Goal: Task Accomplishment & Management: Manage account settings

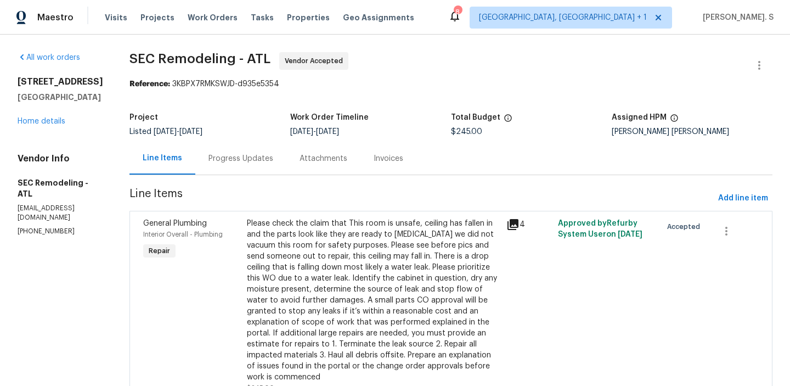
click at [231, 152] on div "Progress Updates" at bounding box center [240, 158] width 91 height 32
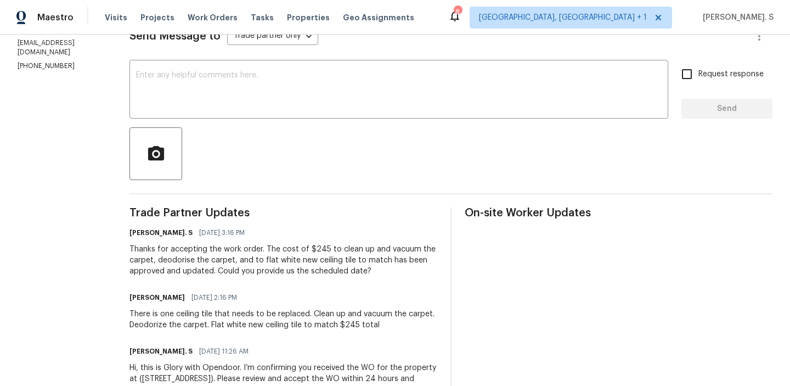
scroll to position [212, 0]
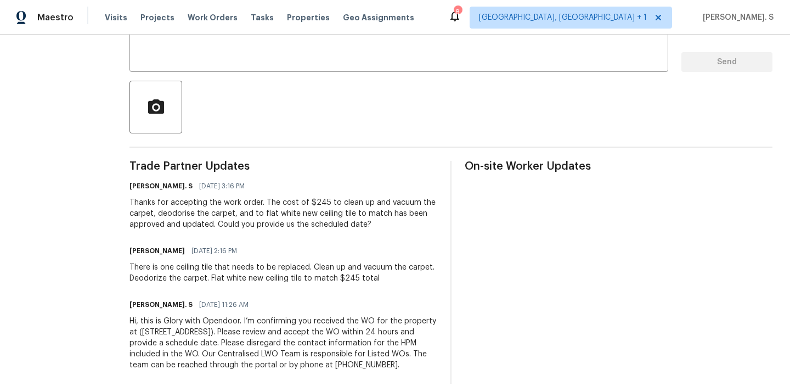
click at [295, 272] on div "There is one ceiling tile that needs to be replaced. Clean up and vacuum the ca…" at bounding box center [284, 273] width 308 height 22
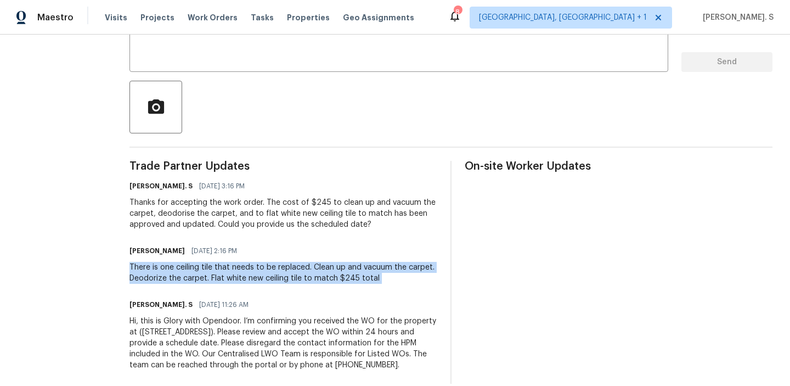
copy div "There is one ceiling tile that needs to be replaced. Clean up and vacuum the ca…"
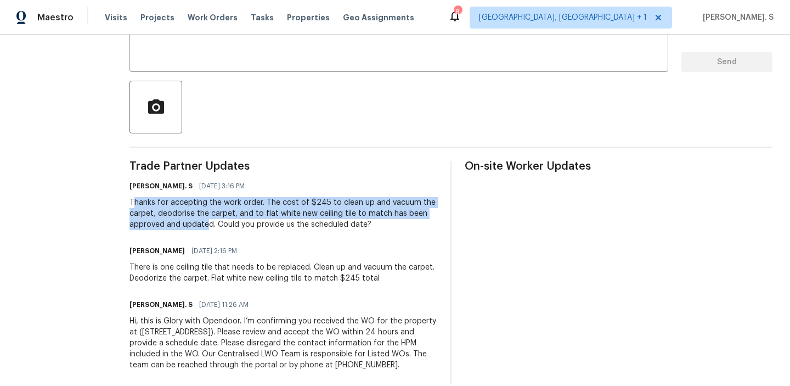
drag, startPoint x: 132, startPoint y: 203, endPoint x: 206, endPoint y: 228, distance: 78.8
click at [206, 228] on div "Thanks for accepting the work order. The cost of $245 to clean up and vacuum th…" at bounding box center [284, 213] width 308 height 33
copy div "hanks for accepting the work order. The cost of $245 to clean up and vacuum the…"
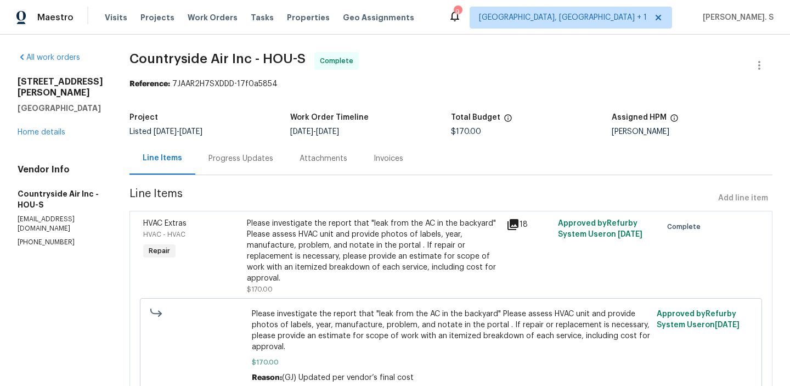
click at [48, 116] on div "[STREET_ADDRESS][PERSON_NAME][PERSON_NAME] Home details" at bounding box center [61, 106] width 86 height 61
click at [48, 122] on div "[STREET_ADDRESS][PERSON_NAME][PERSON_NAME] Home details" at bounding box center [61, 106] width 86 height 61
click at [49, 127] on div "[STREET_ADDRESS][PERSON_NAME][PERSON_NAME] Home details" at bounding box center [61, 106] width 86 height 61
click at [49, 131] on link "Home details" at bounding box center [42, 132] width 48 height 8
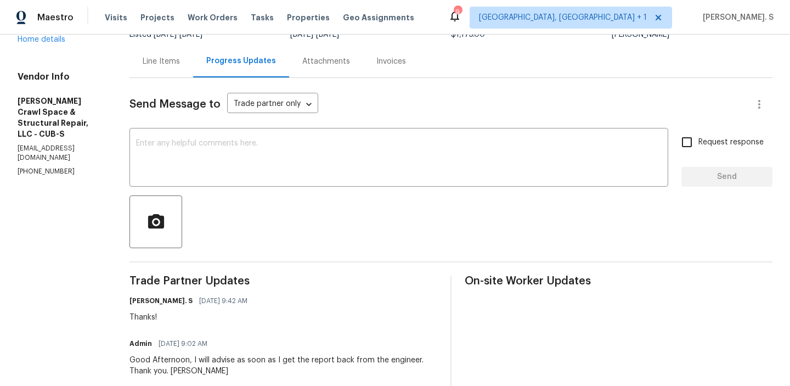
scroll to position [155, 0]
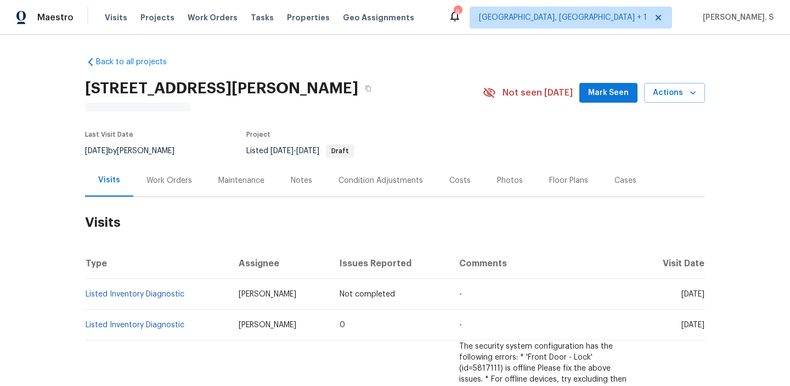
click at [159, 178] on div "Work Orders" at bounding box center [170, 180] width 46 height 11
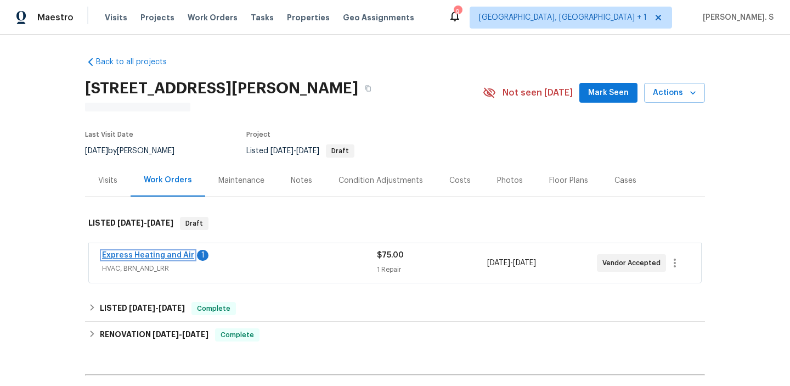
click at [139, 255] on link "Express Heating and Air" at bounding box center [148, 255] width 92 height 8
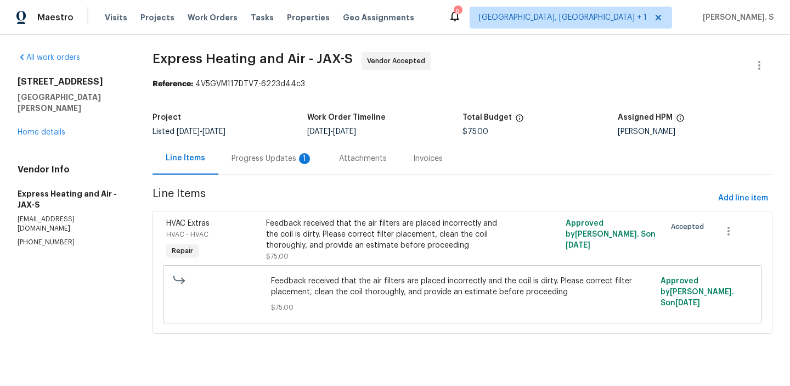
click at [263, 161] on div "Progress Updates 1" at bounding box center [272, 158] width 81 height 11
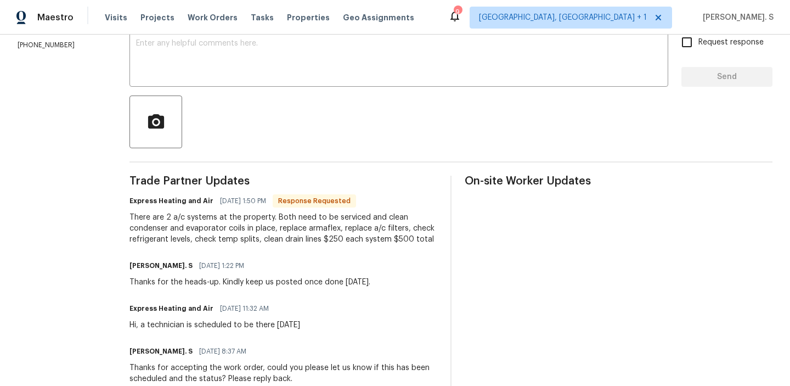
scroll to position [202, 0]
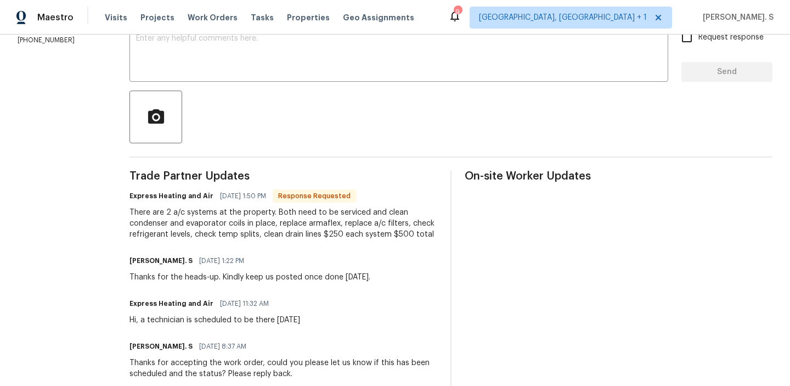
click at [308, 225] on div "There are 2 a/c systems at the property. Both need to be serviced and clean con…" at bounding box center [284, 223] width 308 height 33
click at [339, 205] on div "Express Heating and Air 08/27/2025 1:50 PM Response Requested There are 2 a/c s…" at bounding box center [284, 214] width 308 height 52
click at [323, 240] on div "Trade Partner Updates Express Heating and Air 08/27/2025 1:50 PM Response Reque…" at bounding box center [284, 325] width 308 height 308
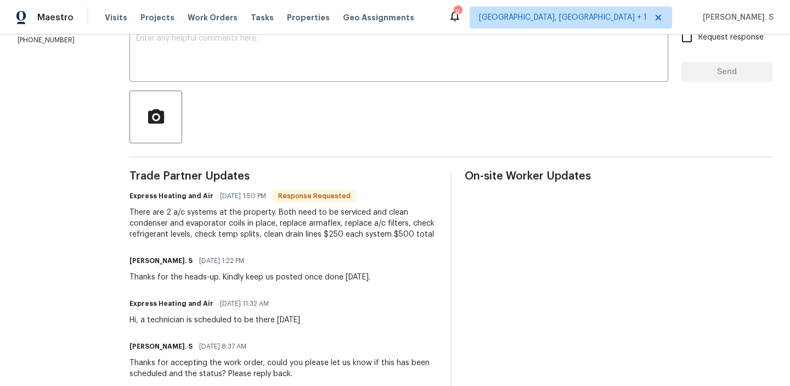
click at [323, 240] on div "Trade Partner Updates Express Heating and Air 08/27/2025 1:50 PM Response Reque…" at bounding box center [284, 325] width 308 height 308
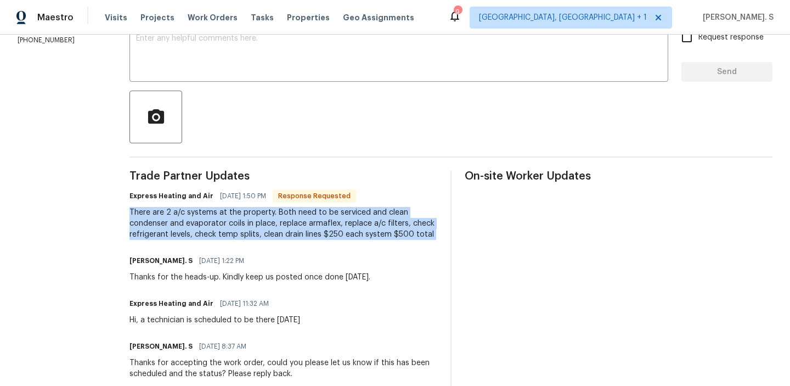
click at [323, 240] on div "Trade Partner Updates Express Heating and Air 08/27/2025 1:50 PM Response Reque…" at bounding box center [284, 325] width 308 height 308
copy div "There are 2 a/c systems at the property. Both need to be serviced and clean con…"
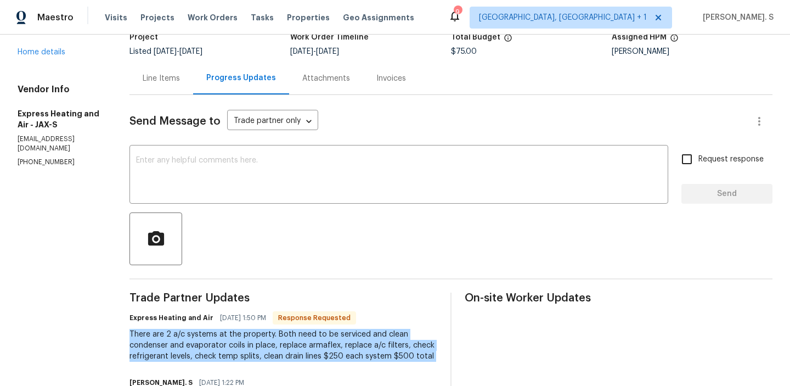
scroll to position [0, 0]
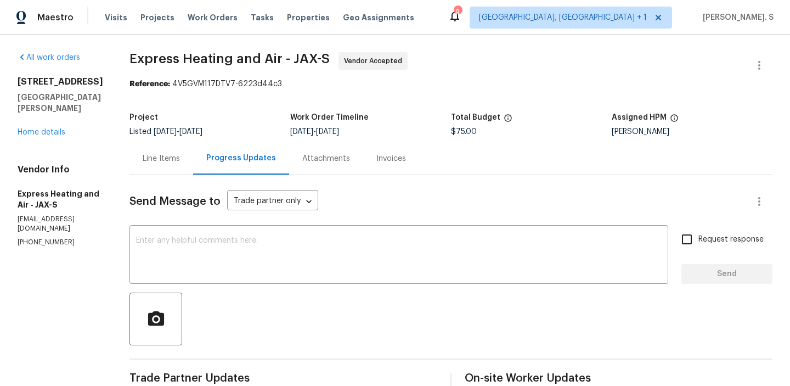
click at [251, 55] on span "Express Heating and Air - JAX-S" at bounding box center [230, 58] width 200 height 13
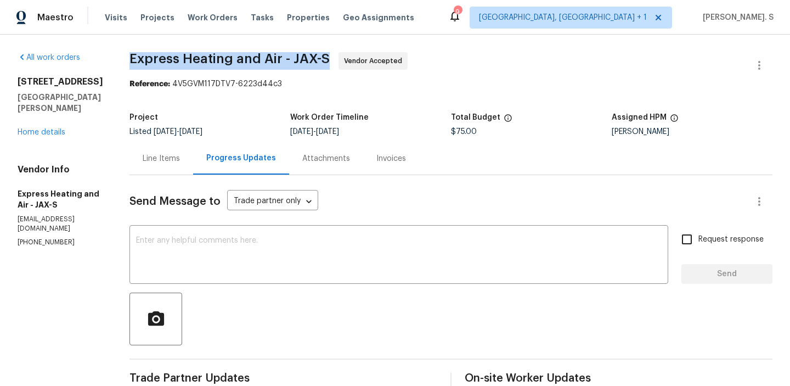
copy span "Express Heating and Air - JAX-S"
click at [176, 167] on div "Line Items" at bounding box center [162, 158] width 64 height 32
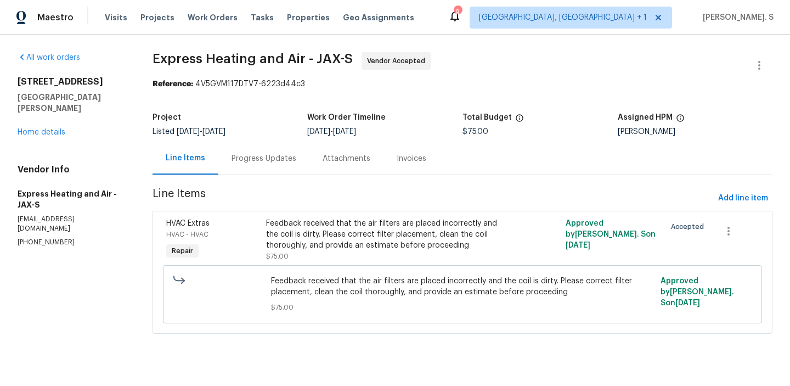
click at [335, 276] on span "Feedback received that the air filters are placed incorrectly and the coil is d…" at bounding box center [463, 287] width 384 height 22
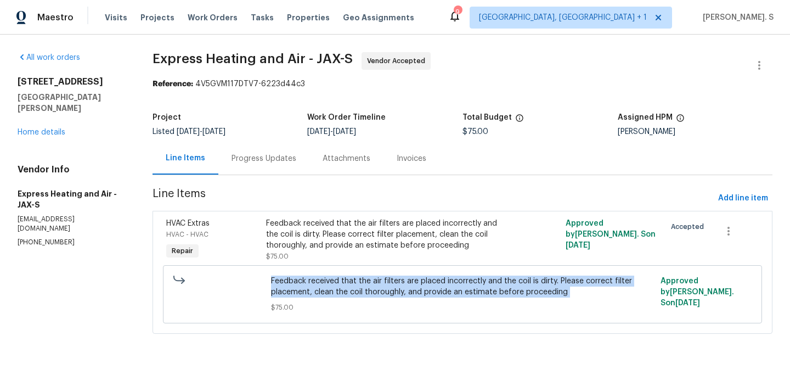
copy span "Feedback received that the air filters are placed incorrectly and the coil is d…"
click at [277, 170] on div "Progress Updates" at bounding box center [263, 158] width 91 height 32
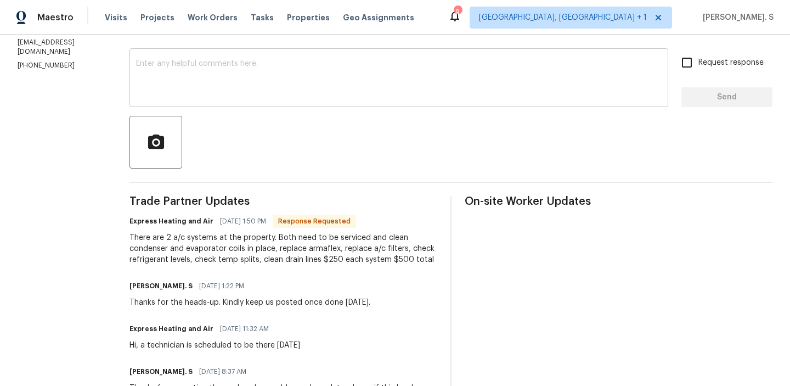
scroll to position [114, 0]
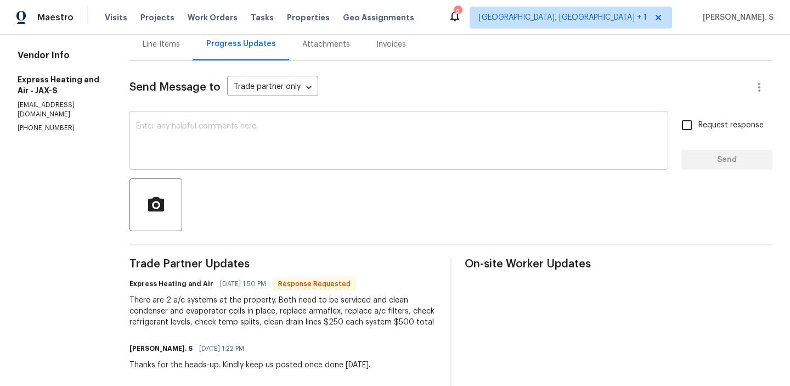
click at [244, 147] on textarea at bounding box center [399, 141] width 526 height 38
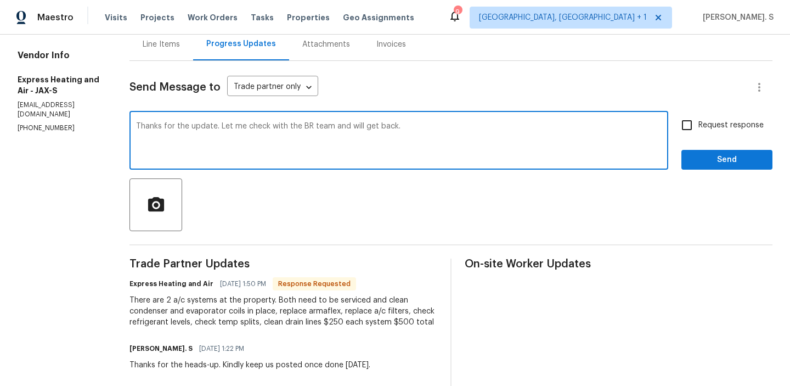
type textarea "Thanks for the update. Let me check with the BR team and will get back."
click at [221, 291] on div "Express Heating and Air 08/27/2025 1:50 PM Response Requested There are 2 a/c s…" at bounding box center [284, 302] width 308 height 52
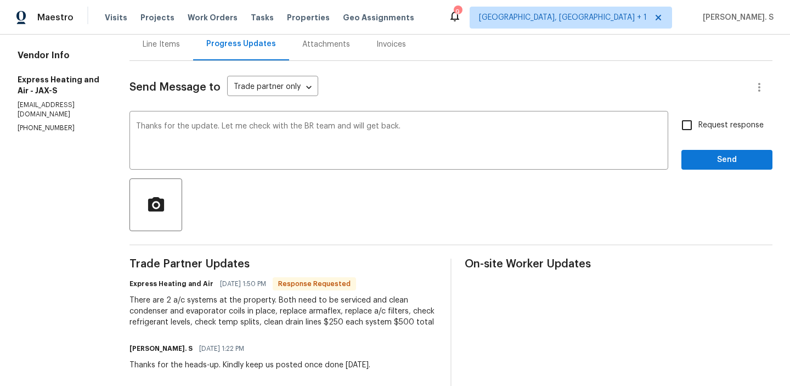
click at [221, 291] on div "Express Heating and Air 08/27/2025 1:50 PM Response Requested There are 2 a/c s…" at bounding box center [284, 302] width 308 height 52
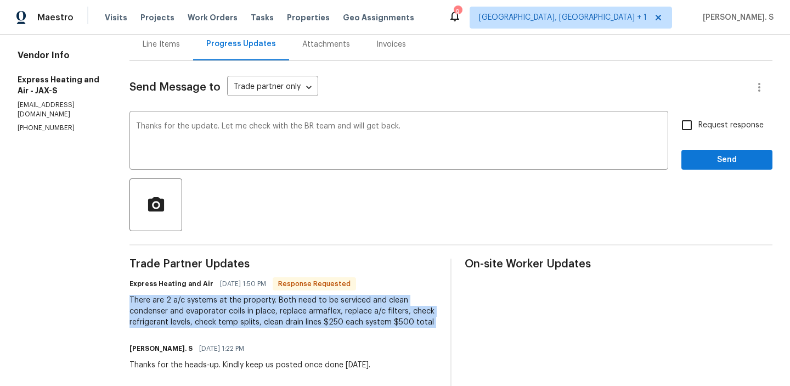
copy div "There are 2 a/c systems at the property. Both need to be serviced and clean con…"
click at [708, 132] on label "Request response" at bounding box center [720, 125] width 88 height 23
click at [699, 132] on input "Request response" at bounding box center [687, 125] width 23 height 23
checkbox input "true"
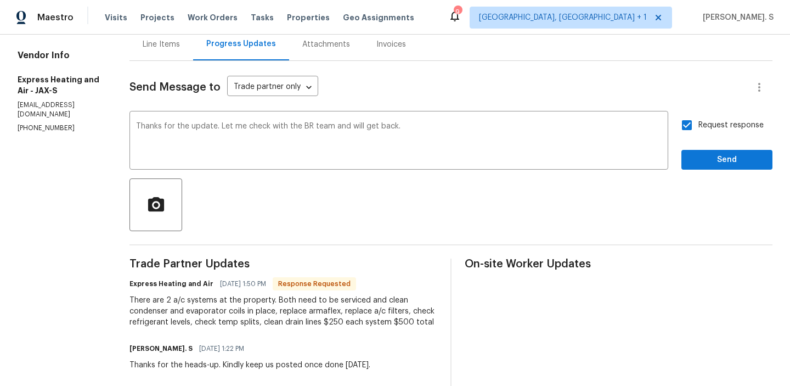
click at [699, 171] on div "Send Message to Trade partner only Trade partner only ​ Thanks for the update. …" at bounding box center [451, 314] width 643 height 506
click at [701, 165] on span "Send" at bounding box center [727, 160] width 74 height 14
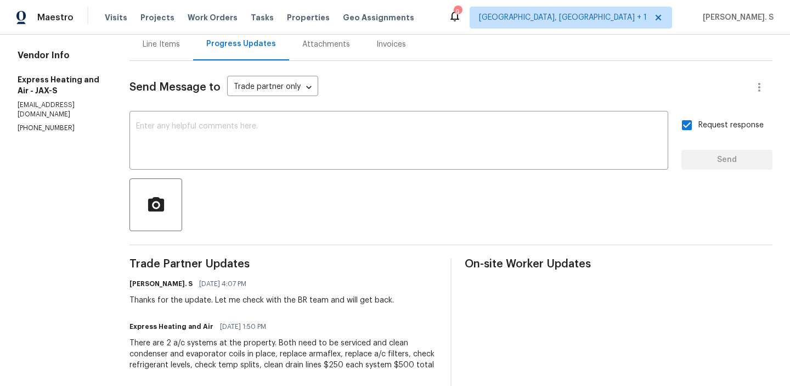
scroll to position [0, 0]
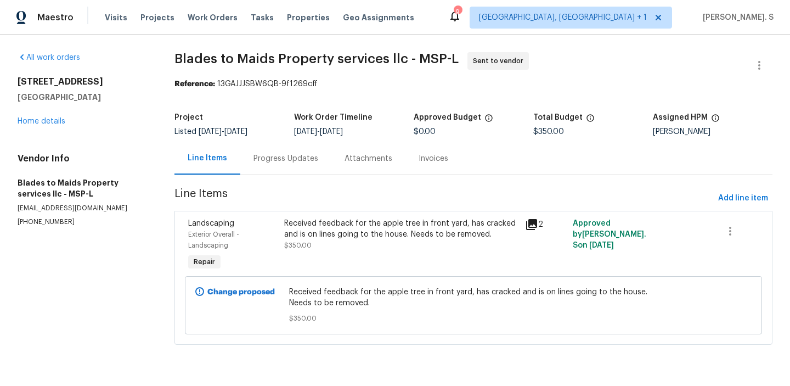
click at [289, 138] on div "Project Listed 8/27/2025 - 8/29/2025 Work Order Timeline 8/27/2025 - 8/29/2025 …" at bounding box center [474, 124] width 598 height 35
click at [44, 216] on div "Vendor Info Blades to Maids Property services llc - MSP-L jdbusta@gmail.com (65…" at bounding box center [83, 190] width 131 height 74
copy p "(651) 261-9377"
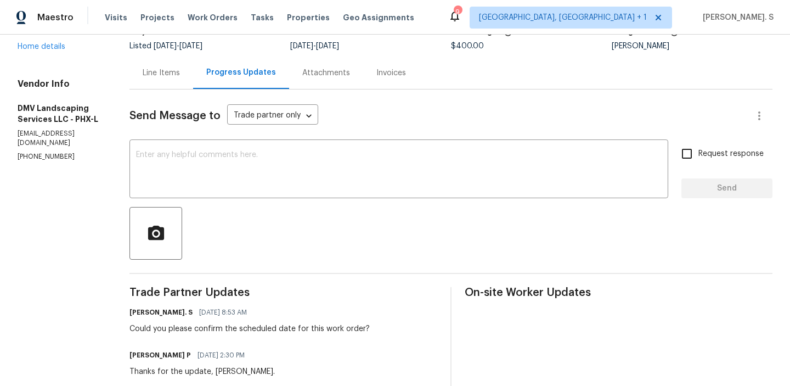
scroll to position [155, 0]
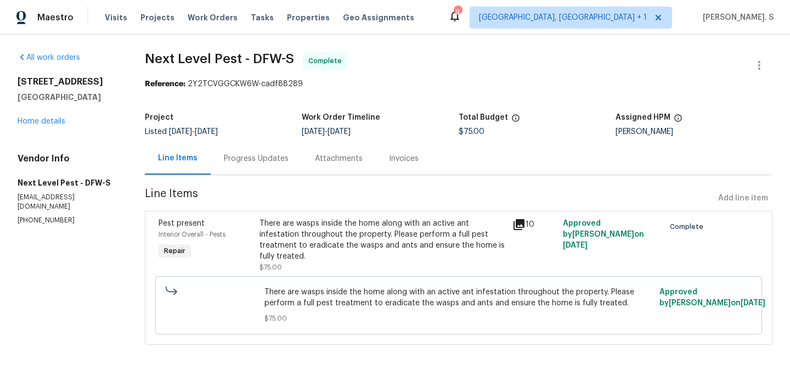
click at [32, 128] on div "All work orders [STREET_ADDRESS][PERSON_NAME] Home details Vendor Info Next Lev…" at bounding box center [68, 138] width 101 height 173
click at [34, 119] on link "Home details" at bounding box center [42, 121] width 48 height 8
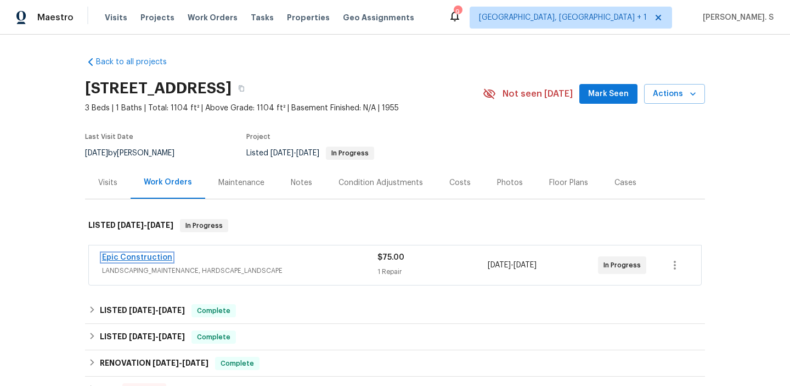
click at [147, 259] on link "Epic Construction" at bounding box center [137, 258] width 70 height 8
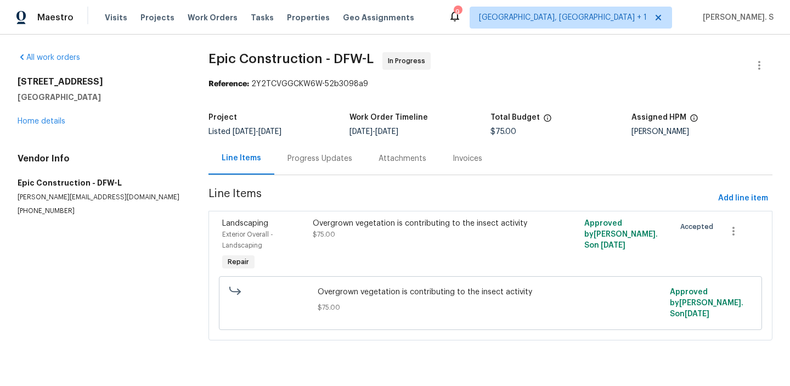
click at [295, 153] on div "Progress Updates" at bounding box center [320, 158] width 65 height 11
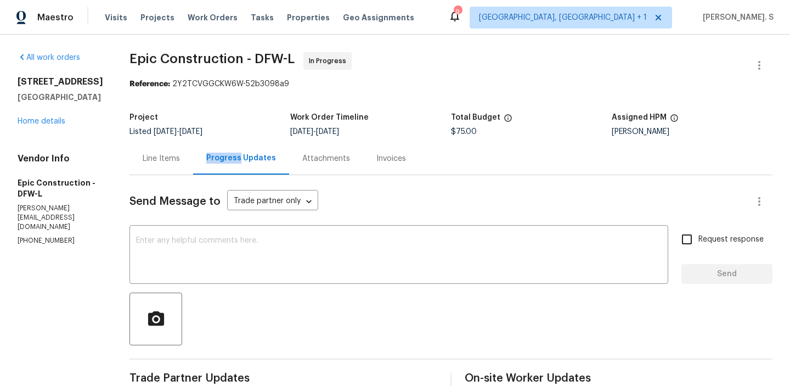
scroll to position [109, 0]
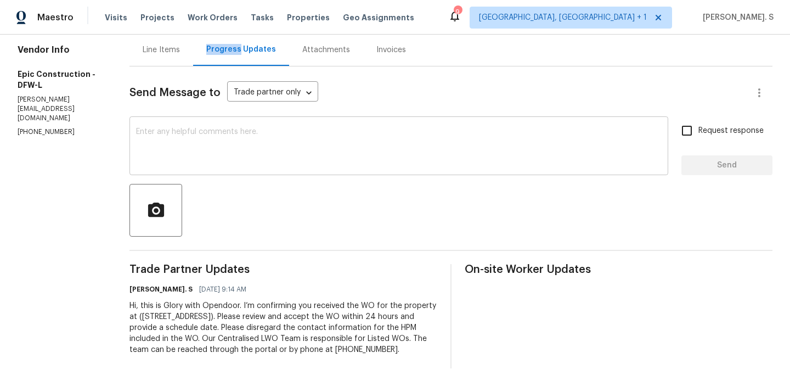
click at [263, 144] on textarea at bounding box center [399, 147] width 526 height 38
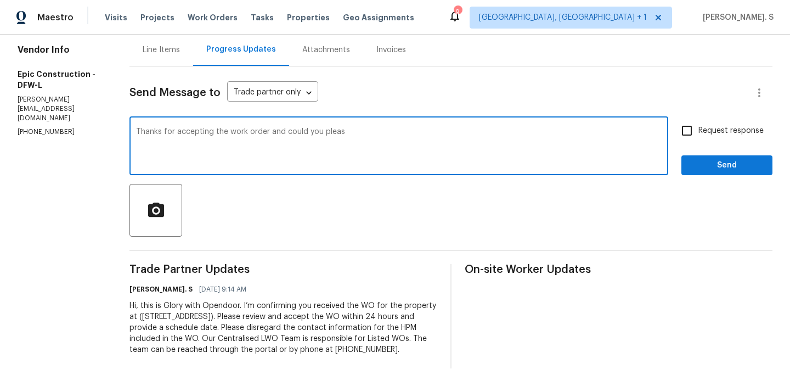
type textarea "Thanks for accepting the work order and could you please"
click at [263, 144] on textarea "Thanks for accepting the work order and could you please" at bounding box center [399, 147] width 526 height 38
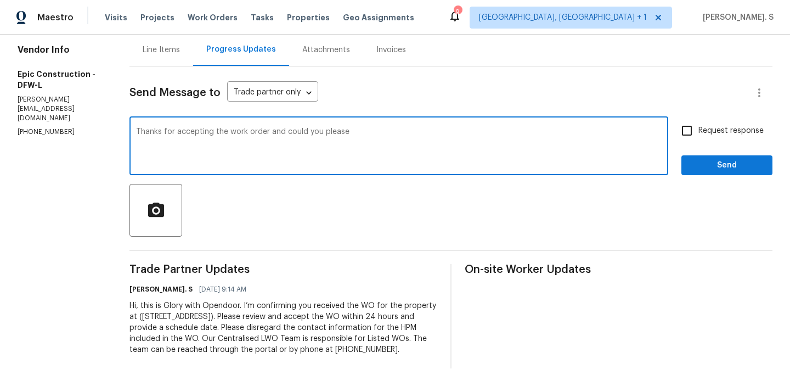
click at [263, 144] on textarea "Thanks for accepting the work order and could you please" at bounding box center [399, 147] width 526 height 38
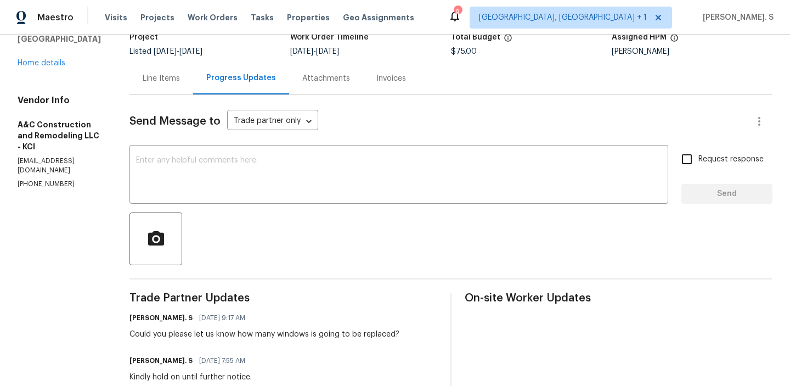
scroll to position [155, 0]
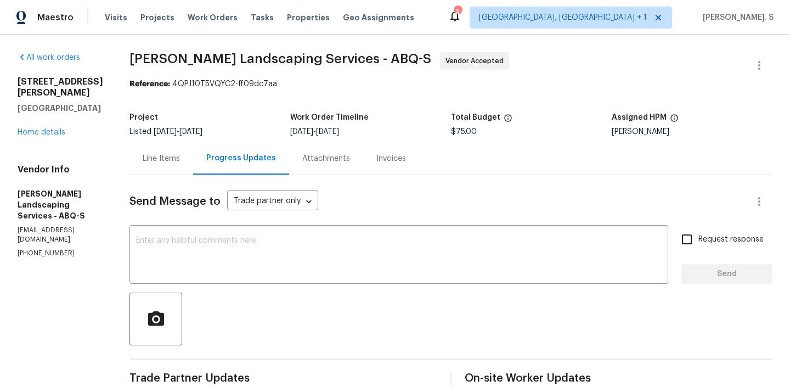
scroll to position [120, 0]
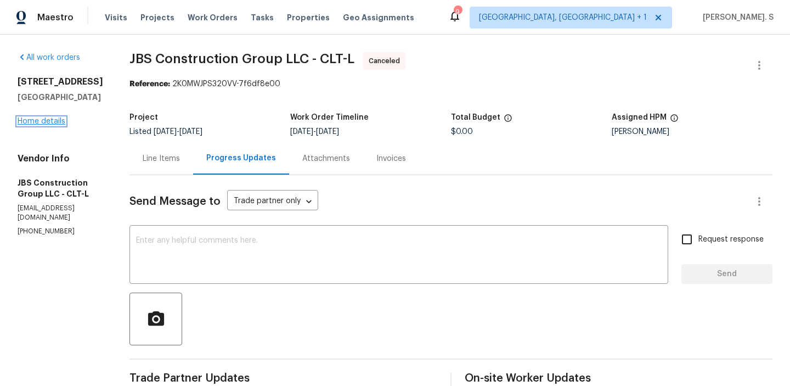
click at [42, 123] on link "Home details" at bounding box center [42, 121] width 48 height 8
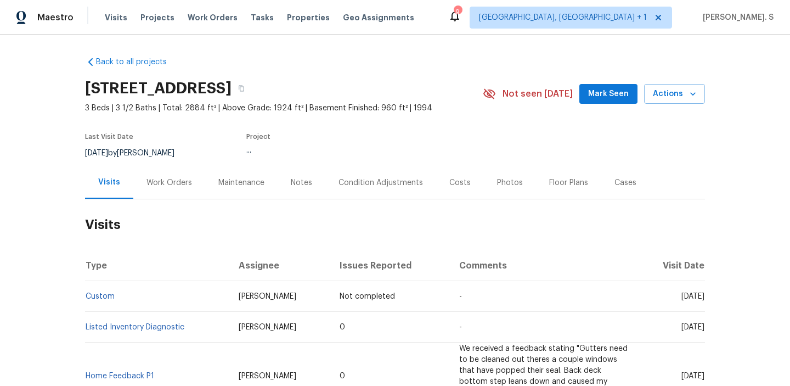
click at [163, 181] on div "Work Orders" at bounding box center [170, 182] width 46 height 11
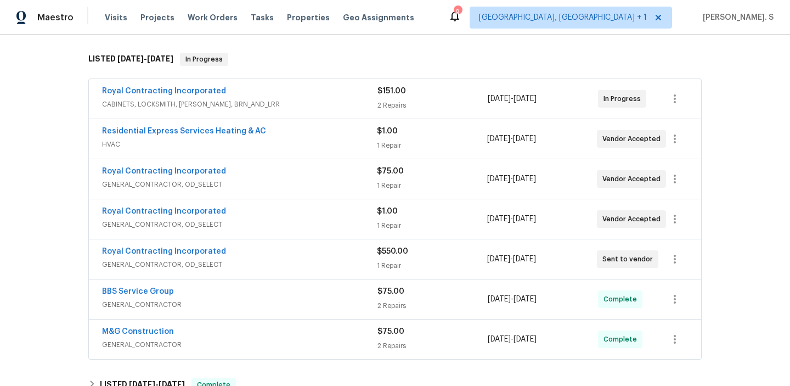
scroll to position [185, 0]
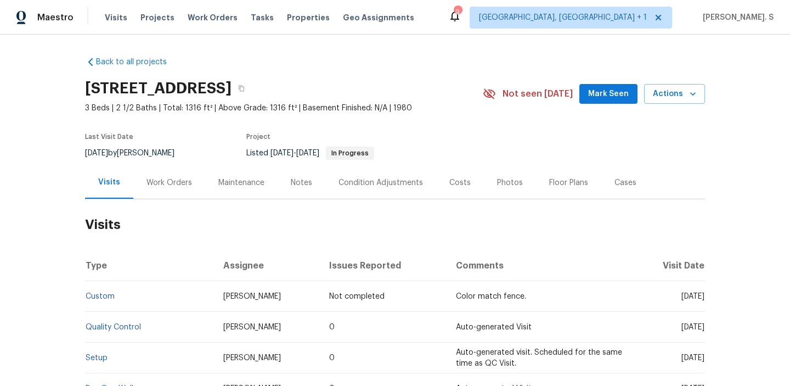
click at [166, 190] on div "Work Orders" at bounding box center [169, 182] width 72 height 32
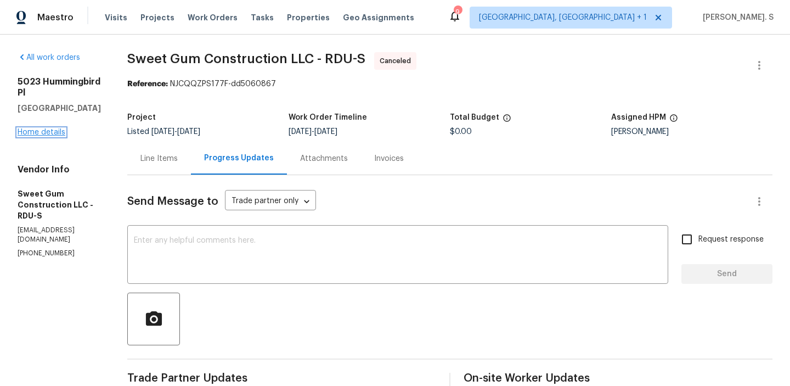
click at [32, 128] on link "Home details" at bounding box center [42, 132] width 48 height 8
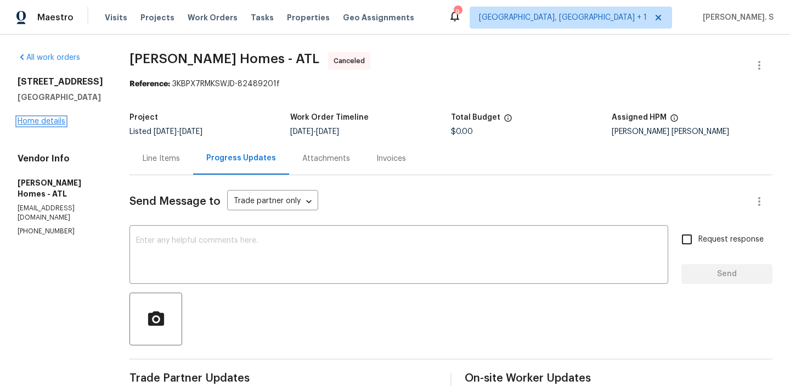
click at [40, 125] on link "Home details" at bounding box center [42, 121] width 48 height 8
